Goal: Information Seeking & Learning: Compare options

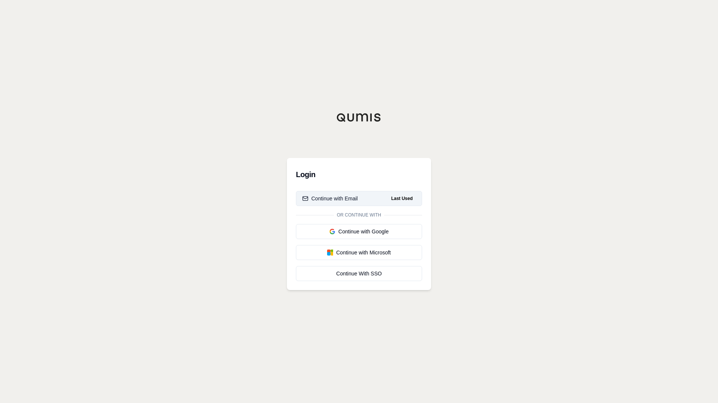
click at [347, 195] on div "Continue with Email" at bounding box center [330, 199] width 56 height 8
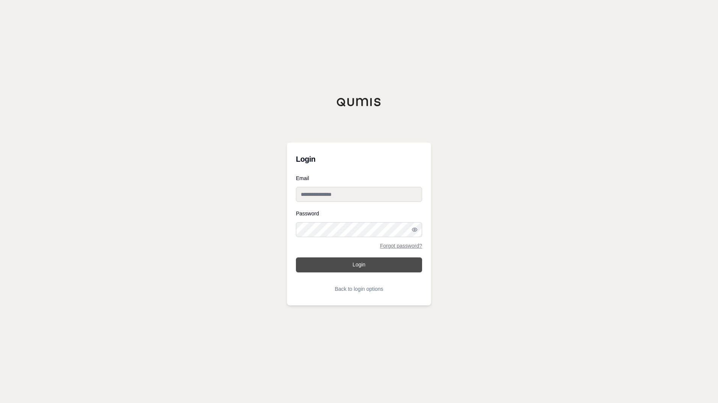
type input "**********"
click at [368, 267] on button "Login" at bounding box center [359, 265] width 126 height 15
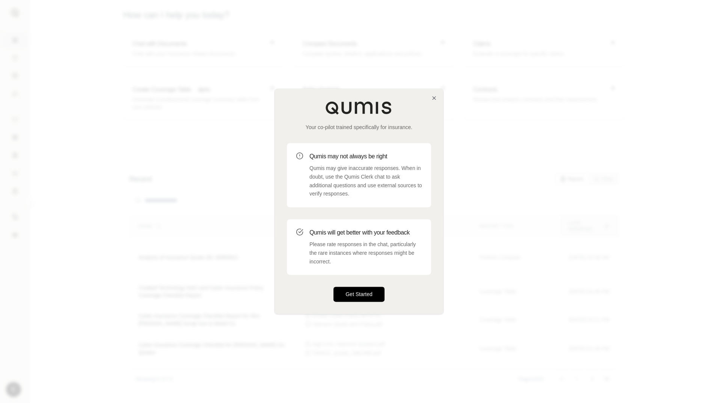
click at [363, 291] on button "Get Started" at bounding box center [359, 294] width 51 height 15
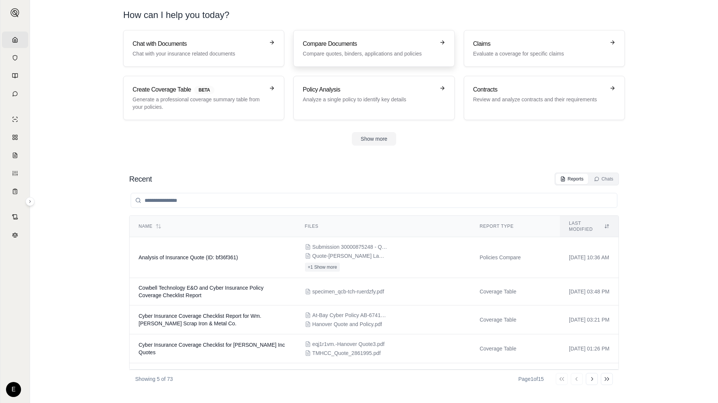
click at [360, 45] on h3 "Compare Documents" at bounding box center [369, 43] width 132 height 9
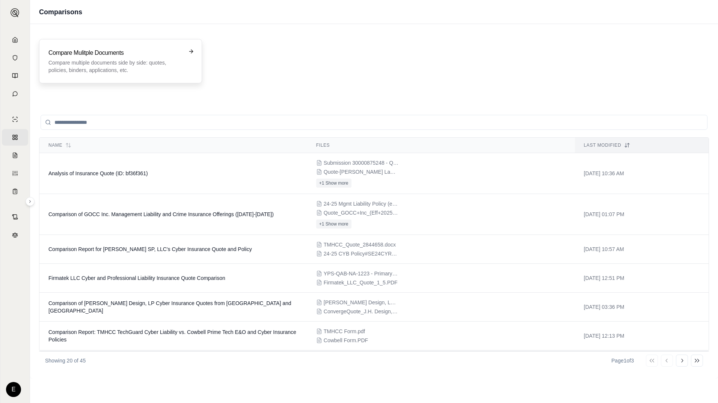
click at [120, 61] on p "Compare multiple documents side by side: quotes, policies, binders, application…" at bounding box center [115, 66] width 134 height 15
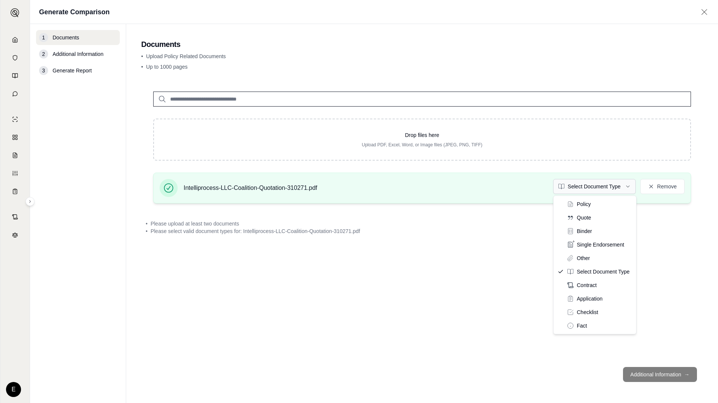
click at [628, 188] on html "Home Vault Prompts Chats Single Policy Comparisons Claims Custom Report Coverag…" at bounding box center [359, 201] width 718 height 403
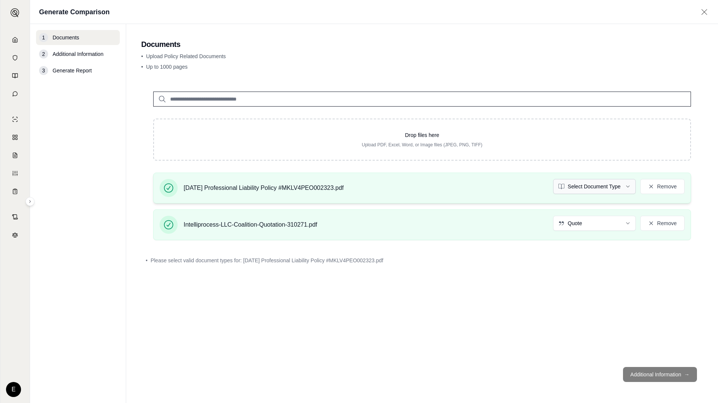
click at [626, 186] on html "Home Vault Prompts Chats Single Policy Comparisons Claims Custom Report Coverag…" at bounding box center [359, 201] width 718 height 403
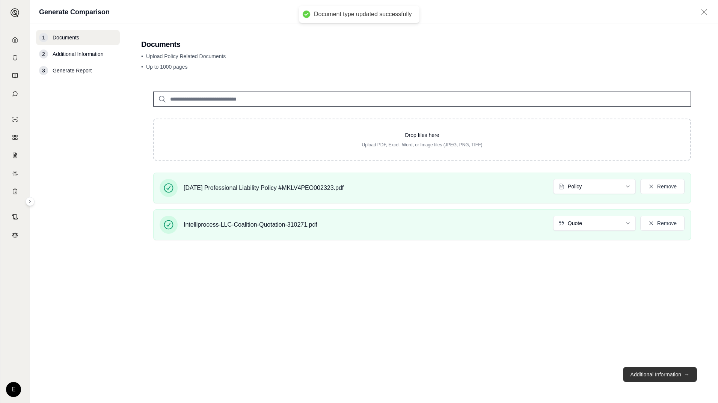
click at [655, 369] on button "Additional Information →" at bounding box center [660, 374] width 74 height 15
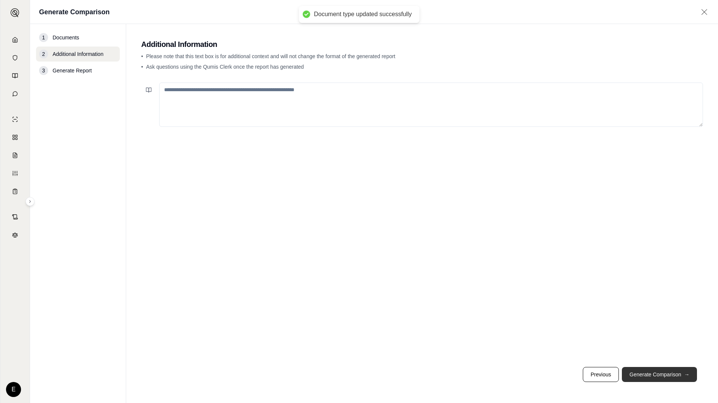
click at [655, 372] on button "Generate Comparison →" at bounding box center [659, 374] width 75 height 15
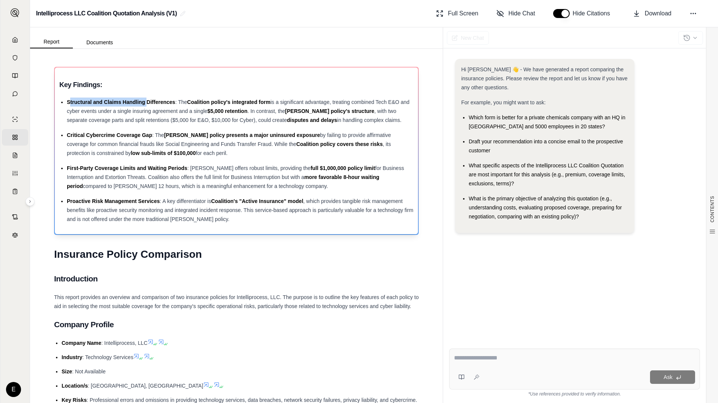
drag, startPoint x: 69, startPoint y: 101, endPoint x: 147, endPoint y: 104, distance: 78.2
click at [147, 104] on span "Structural and Claims Handling Differences" at bounding box center [121, 102] width 109 height 6
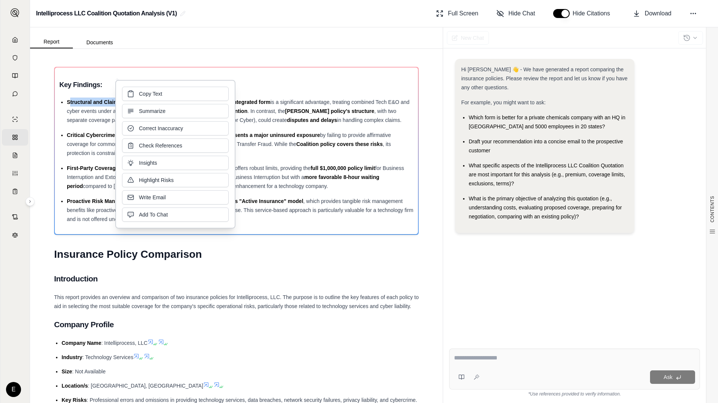
click at [147, 104] on div "Copy Text Summarize Correct Inaccuracy Check References Insights Highlight Risk…" at bounding box center [175, 154] width 107 height 135
click at [323, 115] on div "Structural and Claims Handling Differences : The Coalition policy's integrated …" at bounding box center [240, 111] width 347 height 27
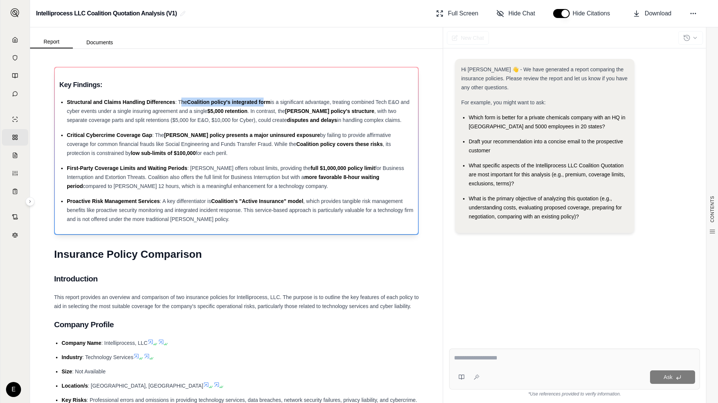
drag, startPoint x: 180, startPoint y: 101, endPoint x: 265, endPoint y: 103, distance: 85.3
click at [265, 103] on div "Structural and Claims Handling Differences : The Coalition policy's integrated …" at bounding box center [240, 111] width 347 height 27
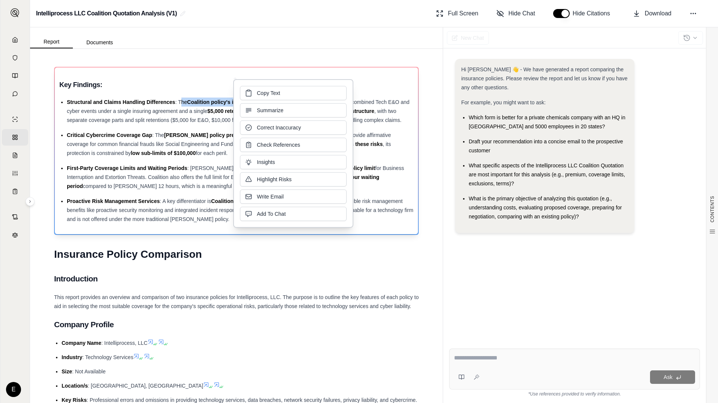
drag, startPoint x: 265, startPoint y: 103, endPoint x: 199, endPoint y: 108, distance: 66.7
click at [202, 110] on span "is a significant advantage, treating combined Tech E&O and cyber events under a…" at bounding box center [238, 106] width 343 height 15
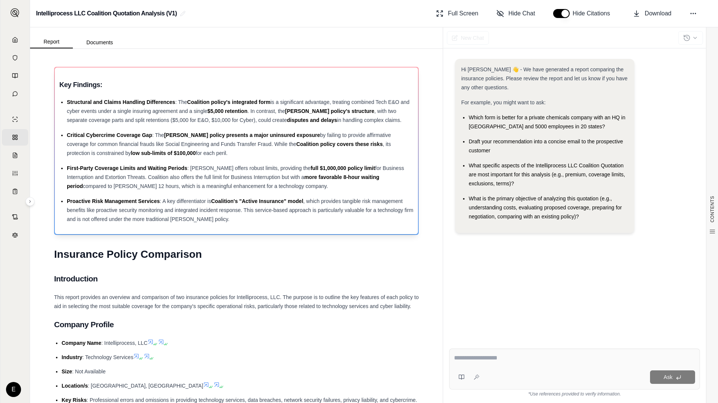
drag, startPoint x: 178, startPoint y: 102, endPoint x: 383, endPoint y: 119, distance: 205.4
click at [383, 119] on div "Structural and Claims Handling Differences : The Coalition policy's integrated …" at bounding box center [240, 111] width 347 height 27
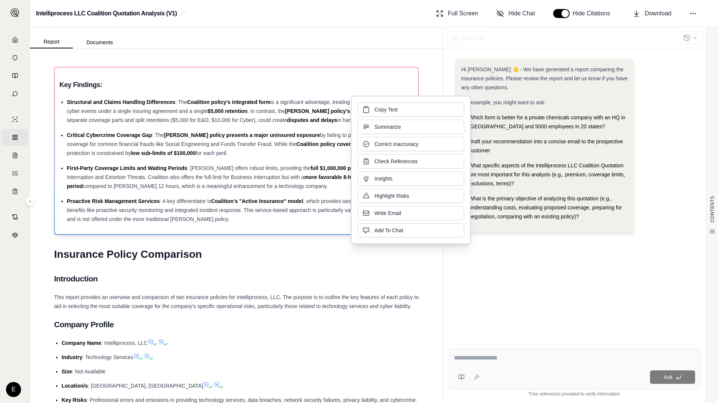
drag, startPoint x: 383, startPoint y: 119, endPoint x: 376, endPoint y: 109, distance: 12.7
click at [376, 109] on span "Copy Text" at bounding box center [385, 110] width 23 height 8
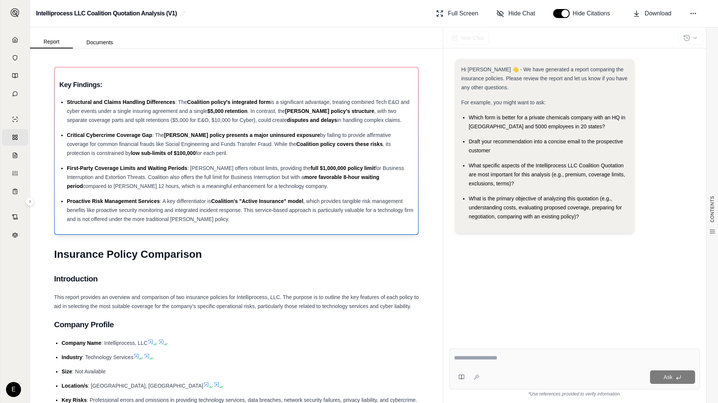
click at [92, 144] on span "by failing to provide affirmative coverage for common financial frauds like Soc…" at bounding box center [229, 139] width 324 height 15
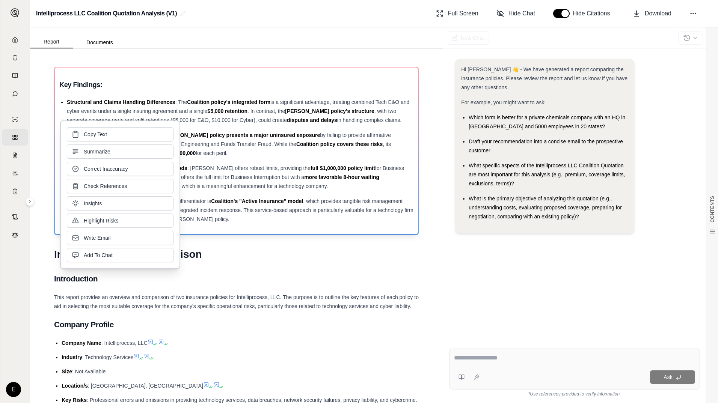
drag, startPoint x: 92, startPoint y: 144, endPoint x: 204, endPoint y: 150, distance: 111.7
click at [215, 158] on ul "Structural and Claims Handling Differences : The Coalition policy's integrated …" at bounding box center [236, 161] width 354 height 126
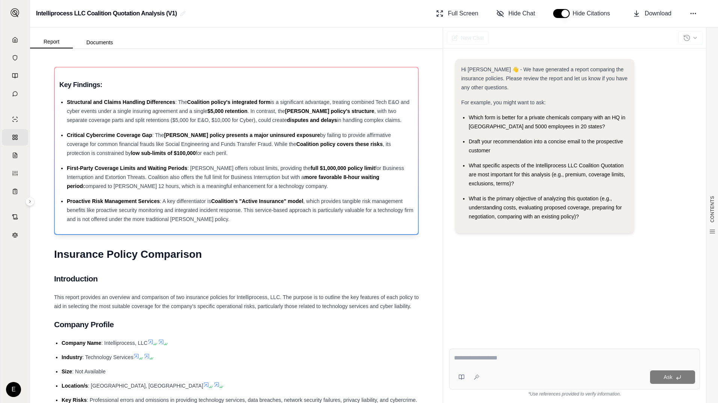
drag, startPoint x: 66, startPoint y: 133, endPoint x: 387, endPoint y: 152, distance: 321.3
click at [387, 152] on ul "Structural and Claims Handling Differences : The Coalition policy's integrated …" at bounding box center [236, 161] width 354 height 126
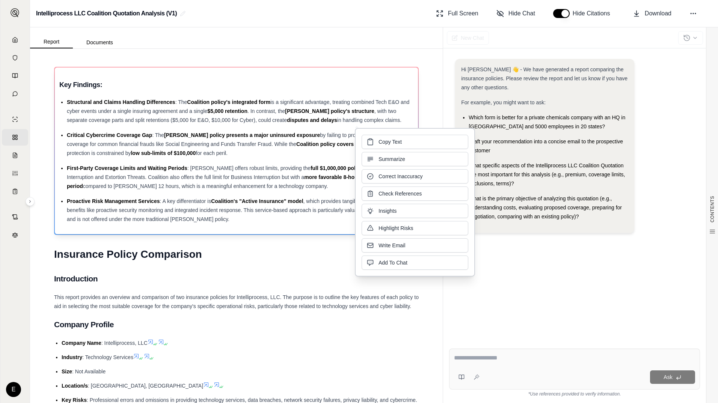
drag, startPoint x: 387, startPoint y: 152, endPoint x: 384, endPoint y: 143, distance: 8.8
click at [384, 143] on span "Copy Text" at bounding box center [390, 142] width 23 height 8
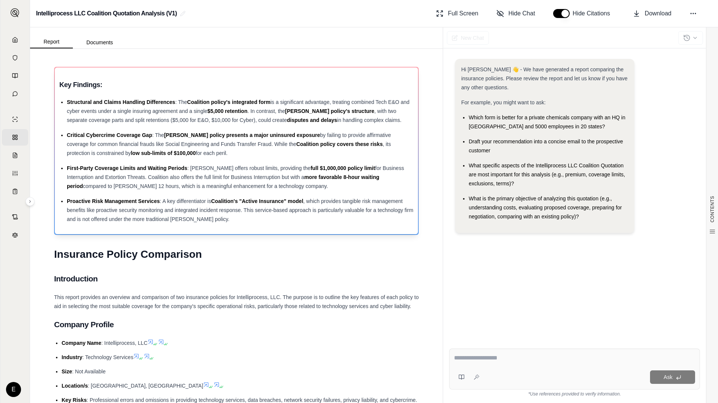
click at [135, 186] on span "compared to [PERSON_NAME] 12 hours, which is a meaningful enhancement for a tec…" at bounding box center [205, 186] width 245 height 6
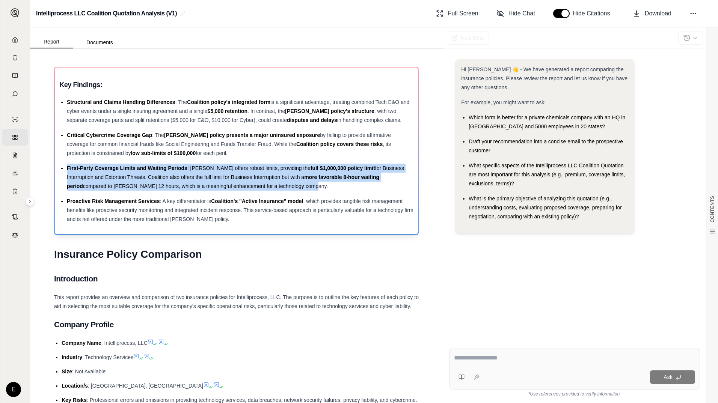
drag, startPoint x: 67, startPoint y: 166, endPoint x: 391, endPoint y: 186, distance: 324.4
click at [391, 186] on div "First-Party Coverage Limits and Waiting Periods : [PERSON_NAME] offers robust l…" at bounding box center [240, 177] width 347 height 27
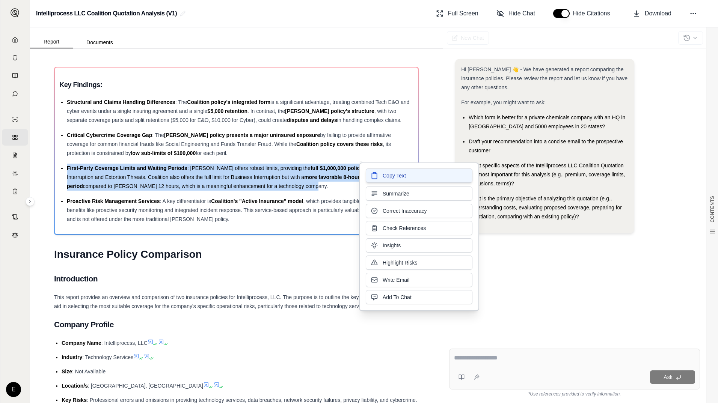
click at [388, 176] on span "Copy Text" at bounding box center [394, 176] width 23 height 8
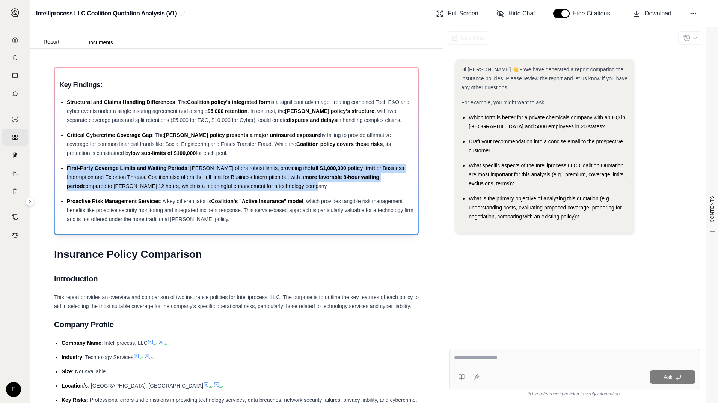
click at [80, 208] on span ", which provides tangible risk management benefits like proactive security moni…" at bounding box center [240, 210] width 347 height 24
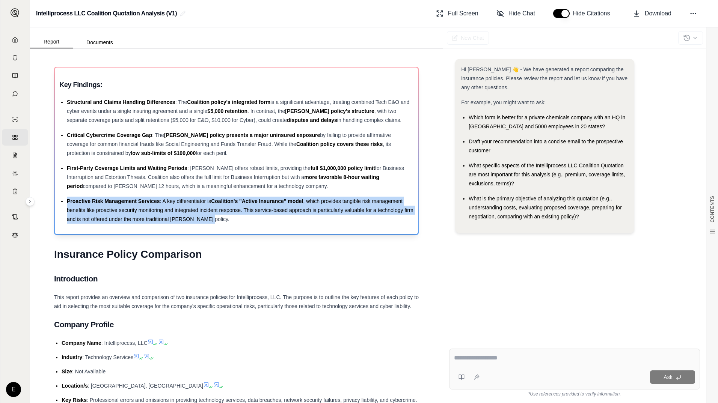
drag, startPoint x: 67, startPoint y: 199, endPoint x: 392, endPoint y: 217, distance: 325.4
click at [392, 217] on div "Proactive Risk Management Services : A key differentiator is Coalition's "Activ…" at bounding box center [240, 210] width 347 height 27
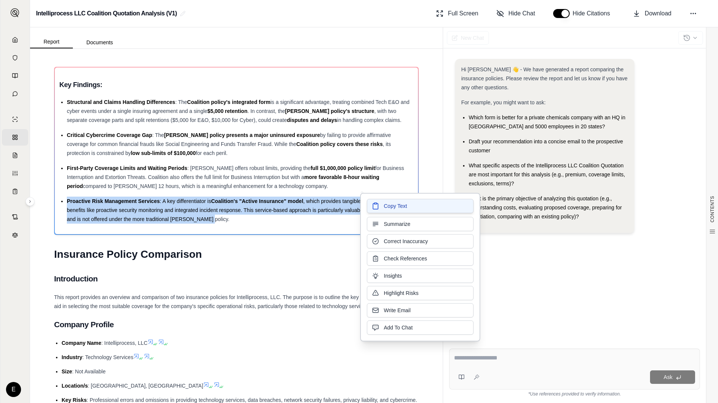
click at [390, 209] on span "Copy Text" at bounding box center [395, 206] width 23 height 8
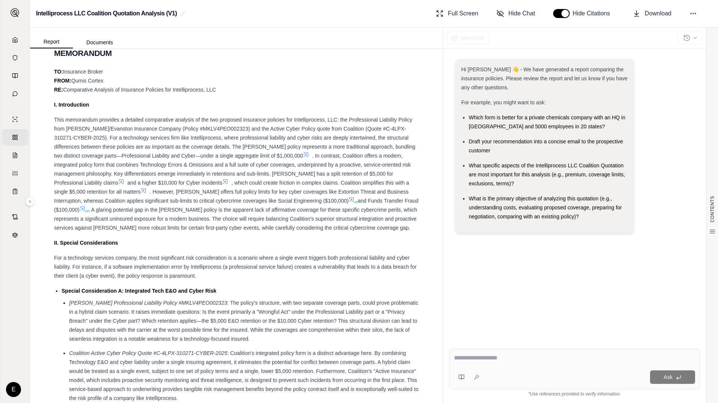
scroll to position [638, 0]
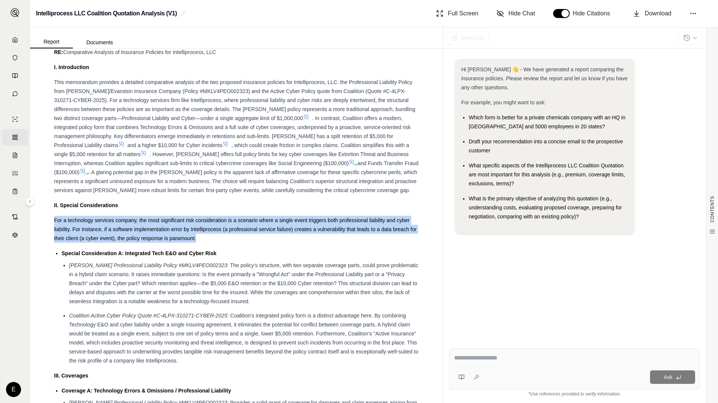
drag, startPoint x: 58, startPoint y: 239, endPoint x: 204, endPoint y: 254, distance: 146.9
click at [204, 243] on div "For a technology services company, the most significant risk consideration is a…" at bounding box center [236, 229] width 365 height 27
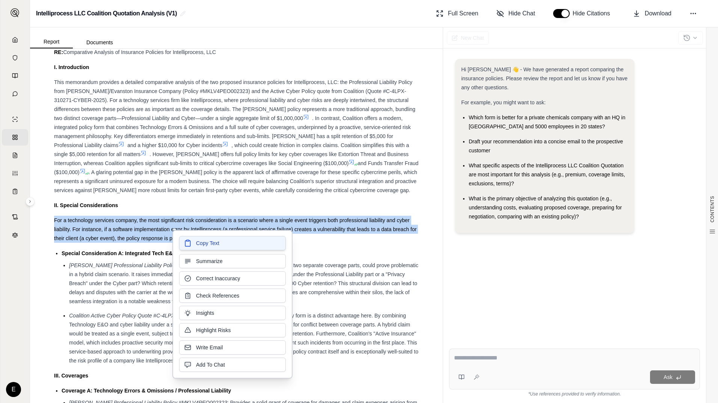
drag, startPoint x: 204, startPoint y: 254, endPoint x: 200, endPoint y: 244, distance: 10.4
click at [200, 244] on span "Copy Text" at bounding box center [207, 244] width 23 height 8
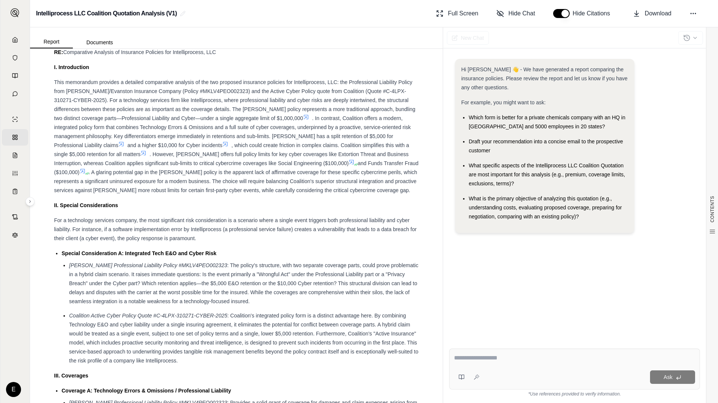
click at [126, 294] on span ": The policy's structure, with two separate coverage parts, could prove problem…" at bounding box center [243, 284] width 349 height 42
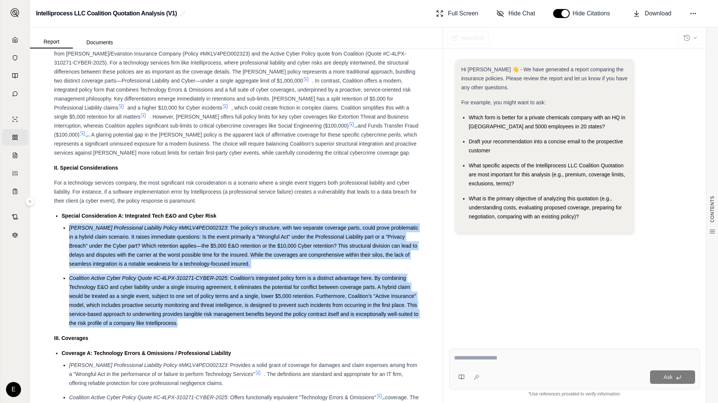
drag, startPoint x: 70, startPoint y: 245, endPoint x: 252, endPoint y: 339, distance: 205.4
click at [253, 328] on ul "[PERSON_NAME] Professional Liability Policy #MKLV4PEO002323 : The policy's stru…" at bounding box center [240, 275] width 357 height 104
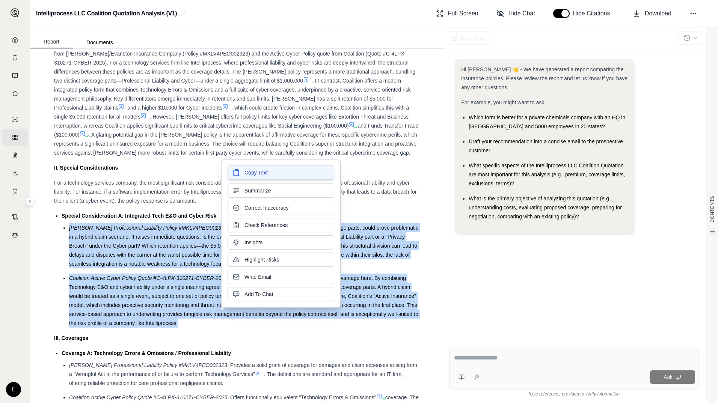
click at [257, 174] on span "Copy Text" at bounding box center [255, 173] width 23 height 8
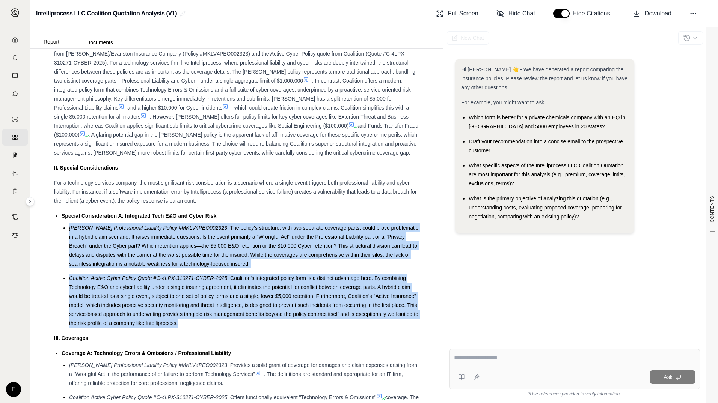
click at [212, 293] on li "Coalition Active Cyber Policy Quote #C-4LPX-310271-CYBER-2025 : Coalition's int…" at bounding box center [244, 301] width 350 height 54
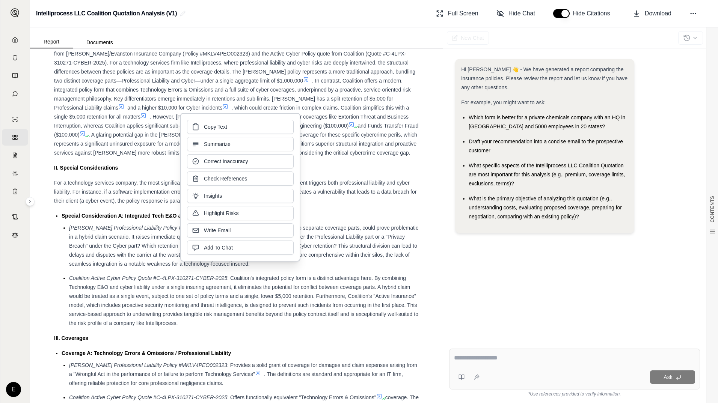
scroll to position [789, 0]
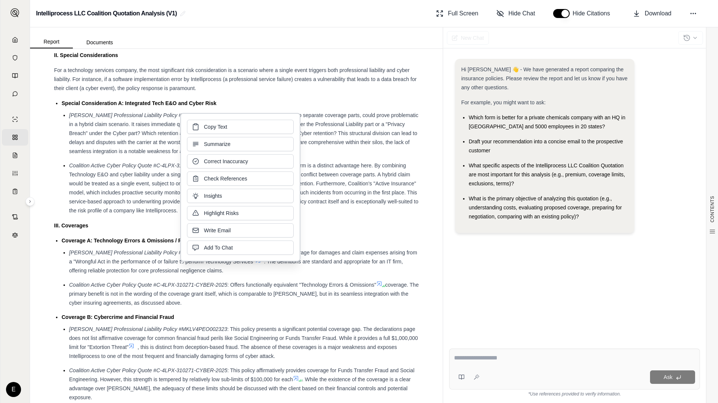
click at [198, 306] on span "coverage. The primary benefit is not in the wording of the coverage grant itsel…" at bounding box center [244, 294] width 350 height 24
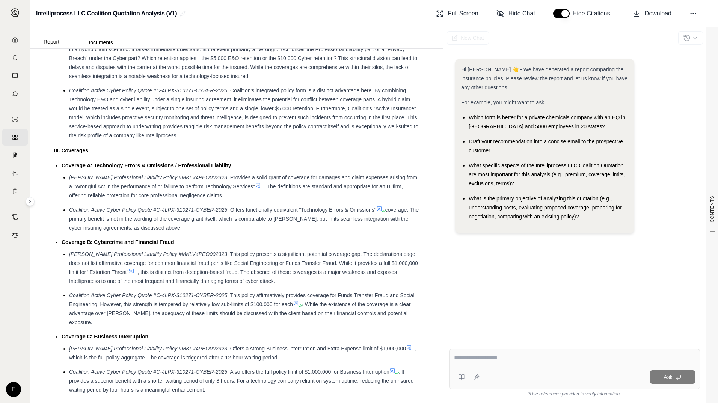
scroll to position [901, 0]
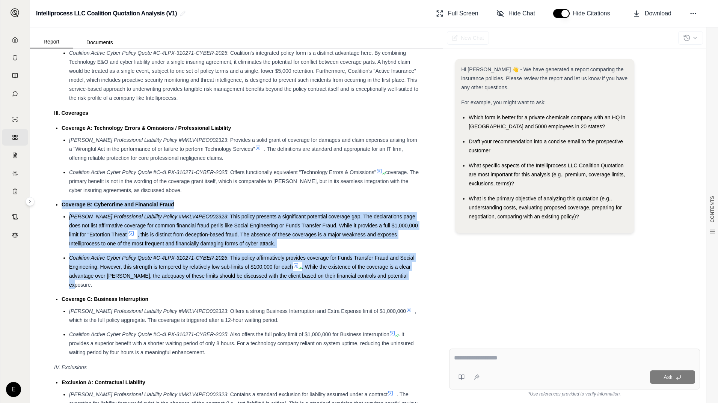
drag, startPoint x: 63, startPoint y: 220, endPoint x: 198, endPoint y: 299, distance: 156.2
click at [198, 290] on li "Coverage B: Cybercrime and Financial Fraud [PERSON_NAME] Professional Liability…" at bounding box center [240, 244] width 357 height 89
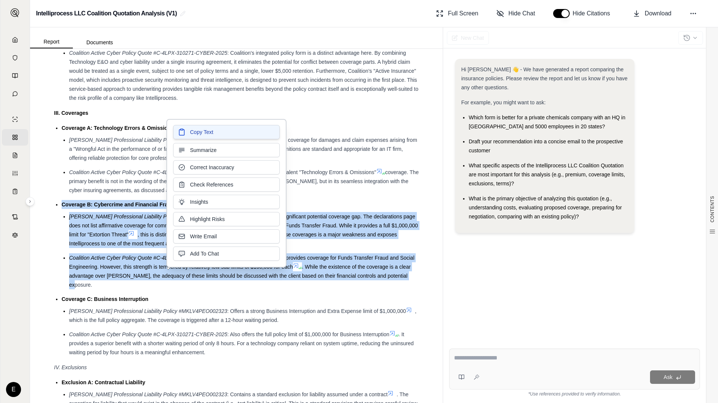
click at [213, 129] on span "Copy Text" at bounding box center [201, 132] width 23 height 8
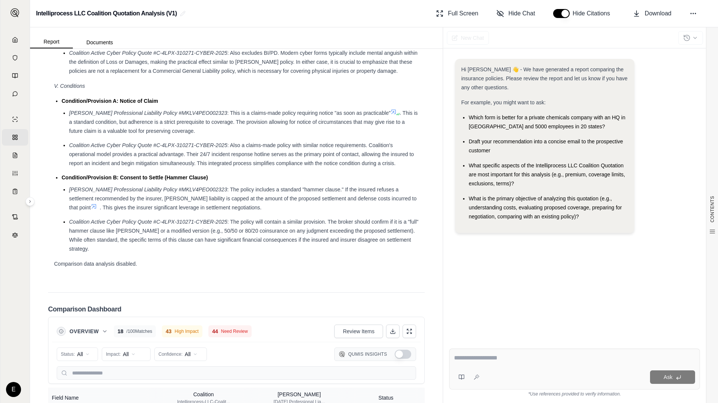
scroll to position [1390, 0]
